Goal: Transaction & Acquisition: Purchase product/service

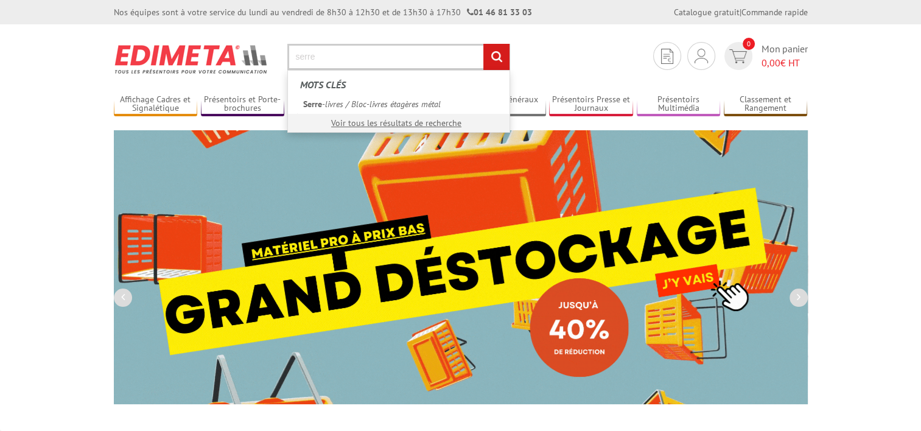
click at [369, 63] on input "serre" at bounding box center [398, 57] width 223 height 26
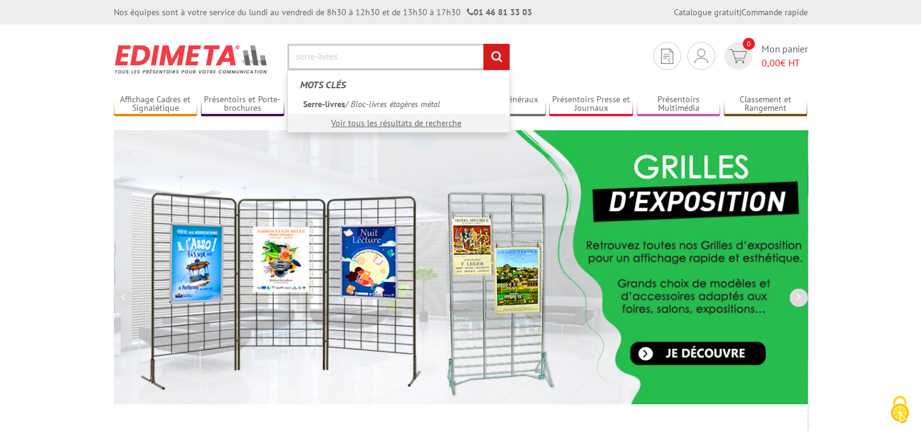
type input "serre-livres"
click at [502, 54] on input "rechercher" at bounding box center [496, 57] width 26 height 26
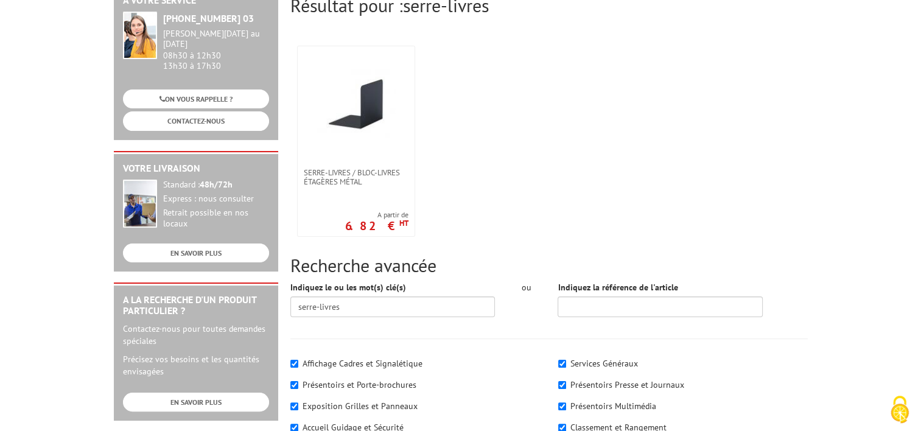
scroll to position [183, 0]
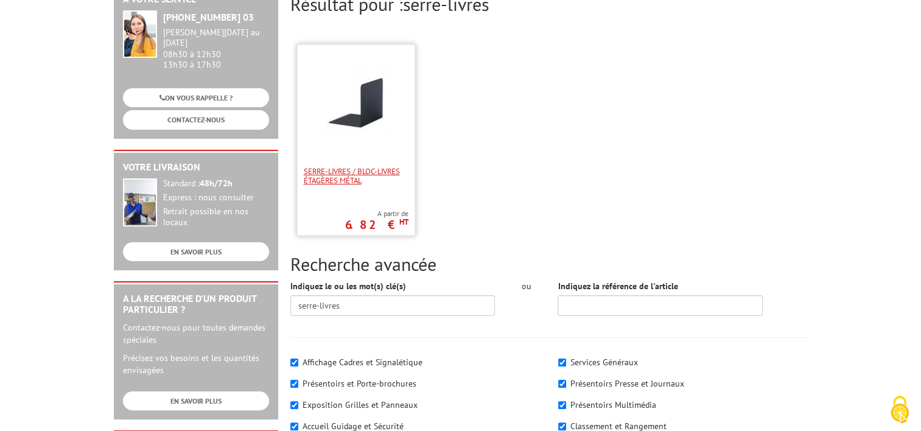
click at [348, 167] on span "Serre-livres / Bloc-livres étagères métal" at bounding box center [356, 176] width 105 height 18
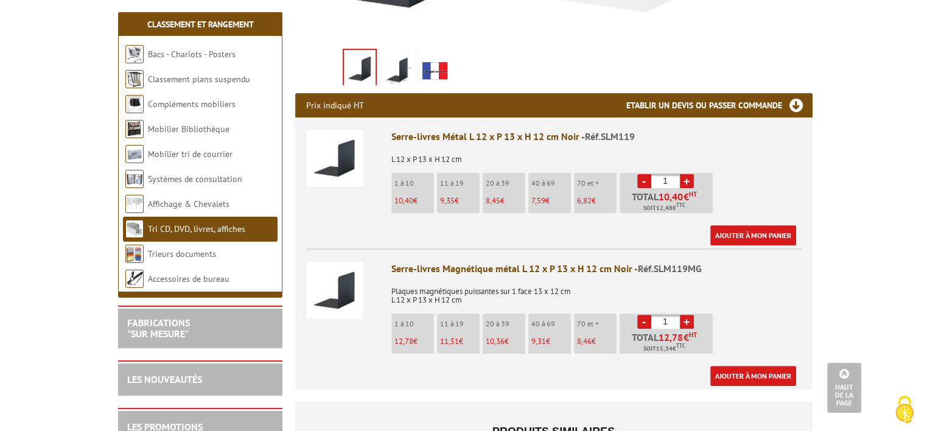
scroll to position [426, 0]
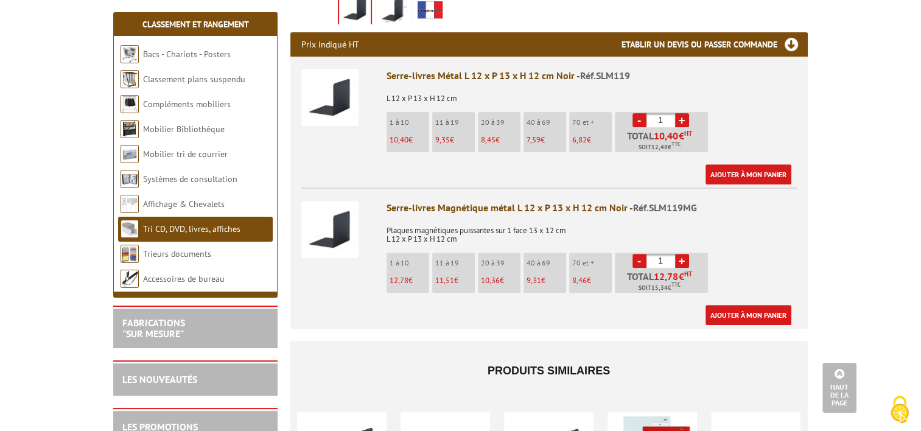
click at [683, 258] on link "+" at bounding box center [682, 261] width 14 height 14
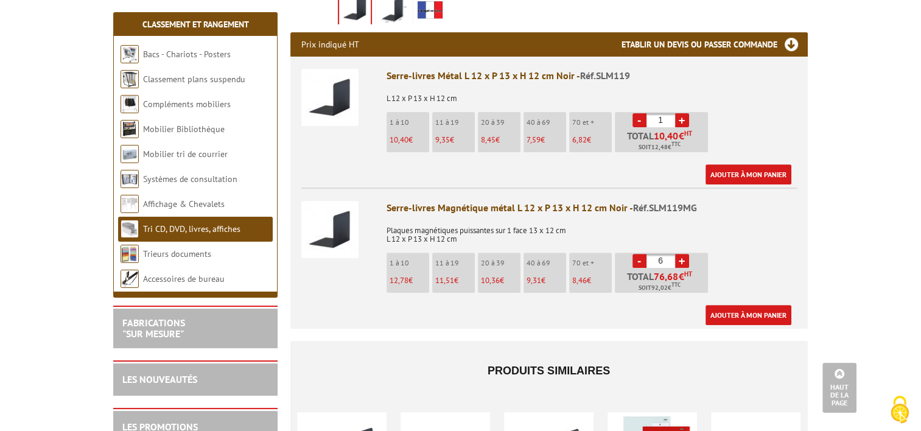
click at [683, 258] on link "+" at bounding box center [682, 261] width 14 height 14
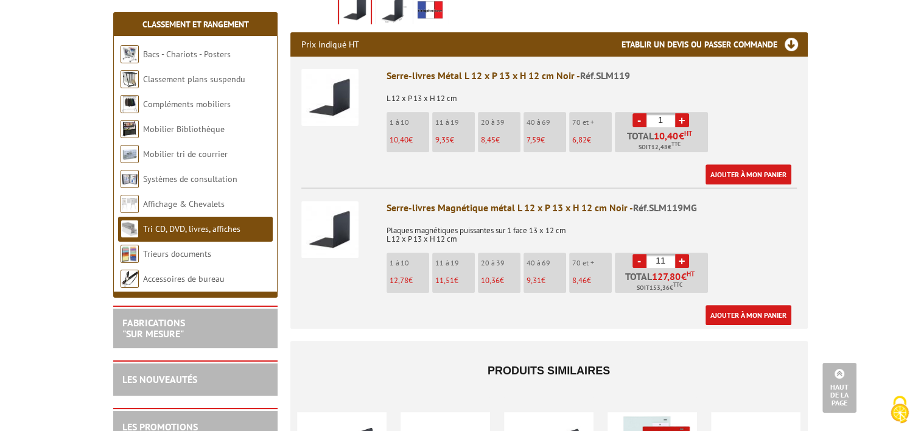
click at [683, 258] on link "+" at bounding box center [682, 261] width 14 height 14
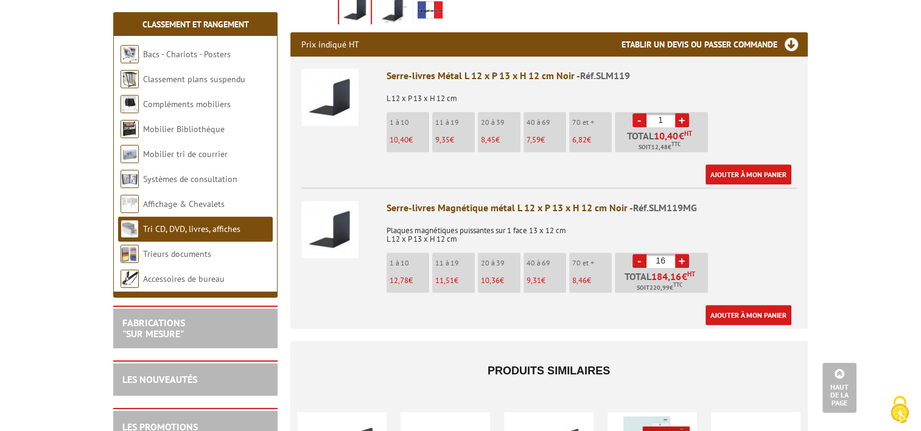
click at [683, 258] on link "+" at bounding box center [682, 261] width 14 height 14
type input "20"
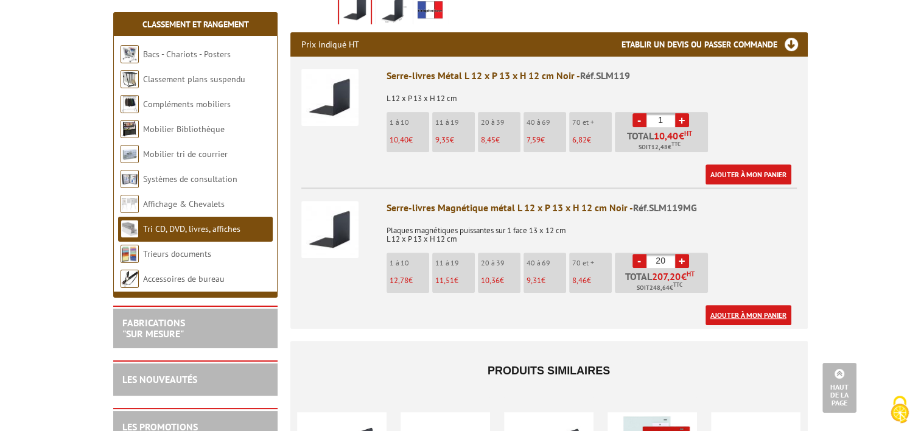
click at [730, 314] on link "Ajouter à mon panier" at bounding box center [748, 315] width 86 height 20
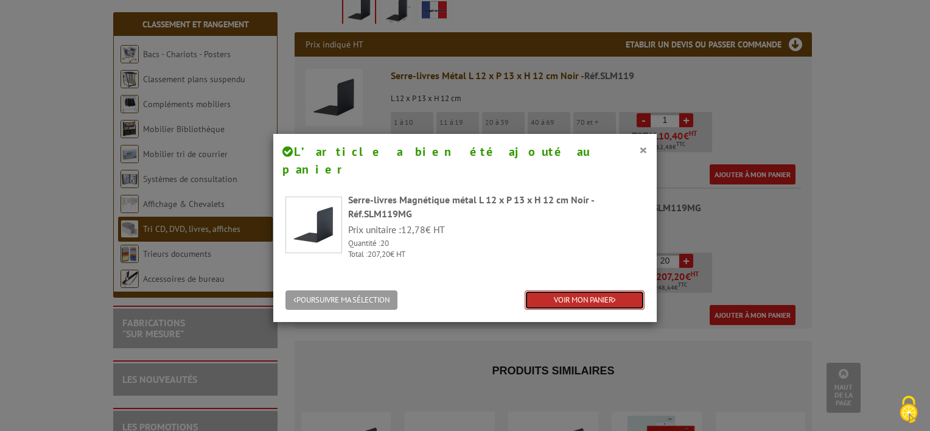
click at [568, 290] on link "VOIR MON PANIER" at bounding box center [585, 300] width 120 height 20
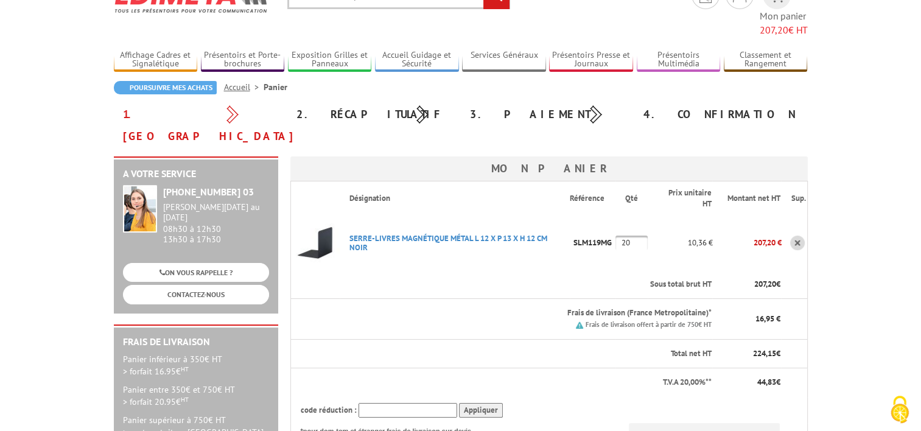
scroll to position [122, 0]
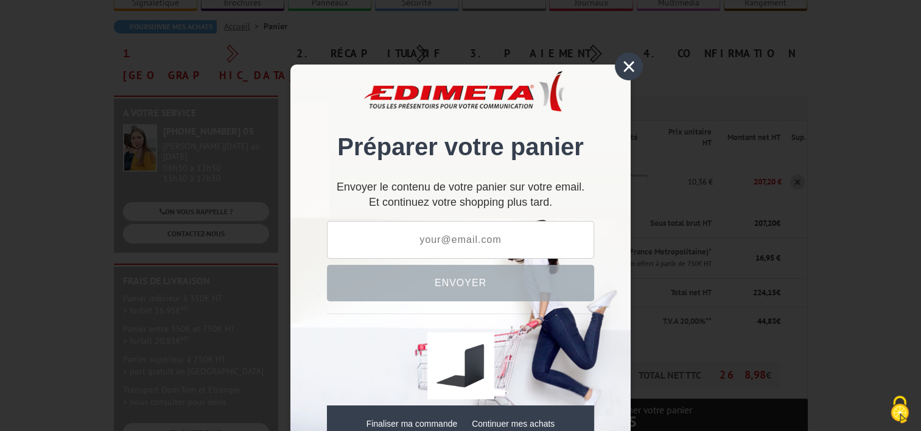
type input "[PERSON_NAME][EMAIL_ADDRESS][DOMAIN_NAME]"
click at [623, 66] on div "×" at bounding box center [629, 66] width 28 height 28
